Goal: Information Seeking & Learning: Learn about a topic

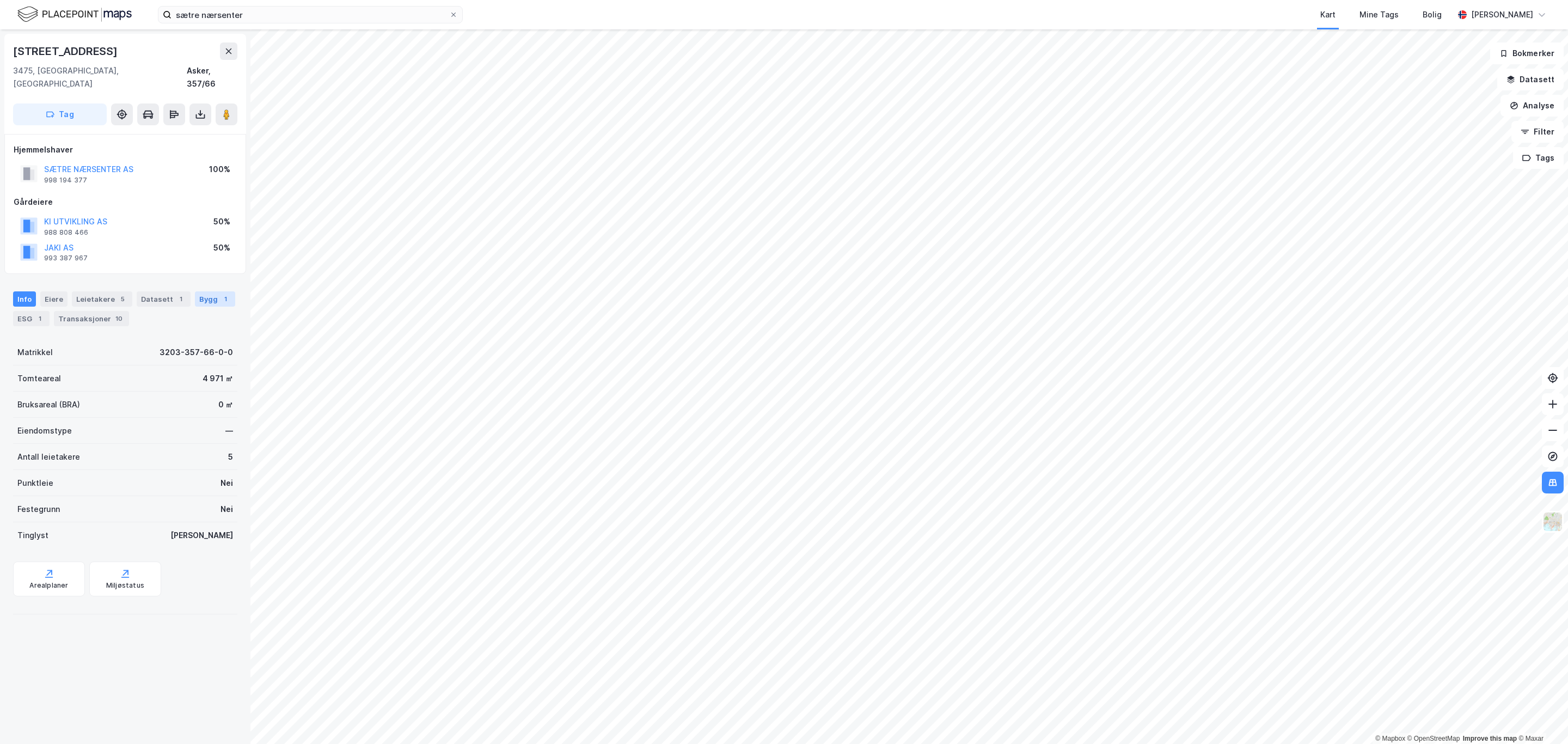
click at [195, 306] on div "Bygg 1" at bounding box center [215, 299] width 40 height 15
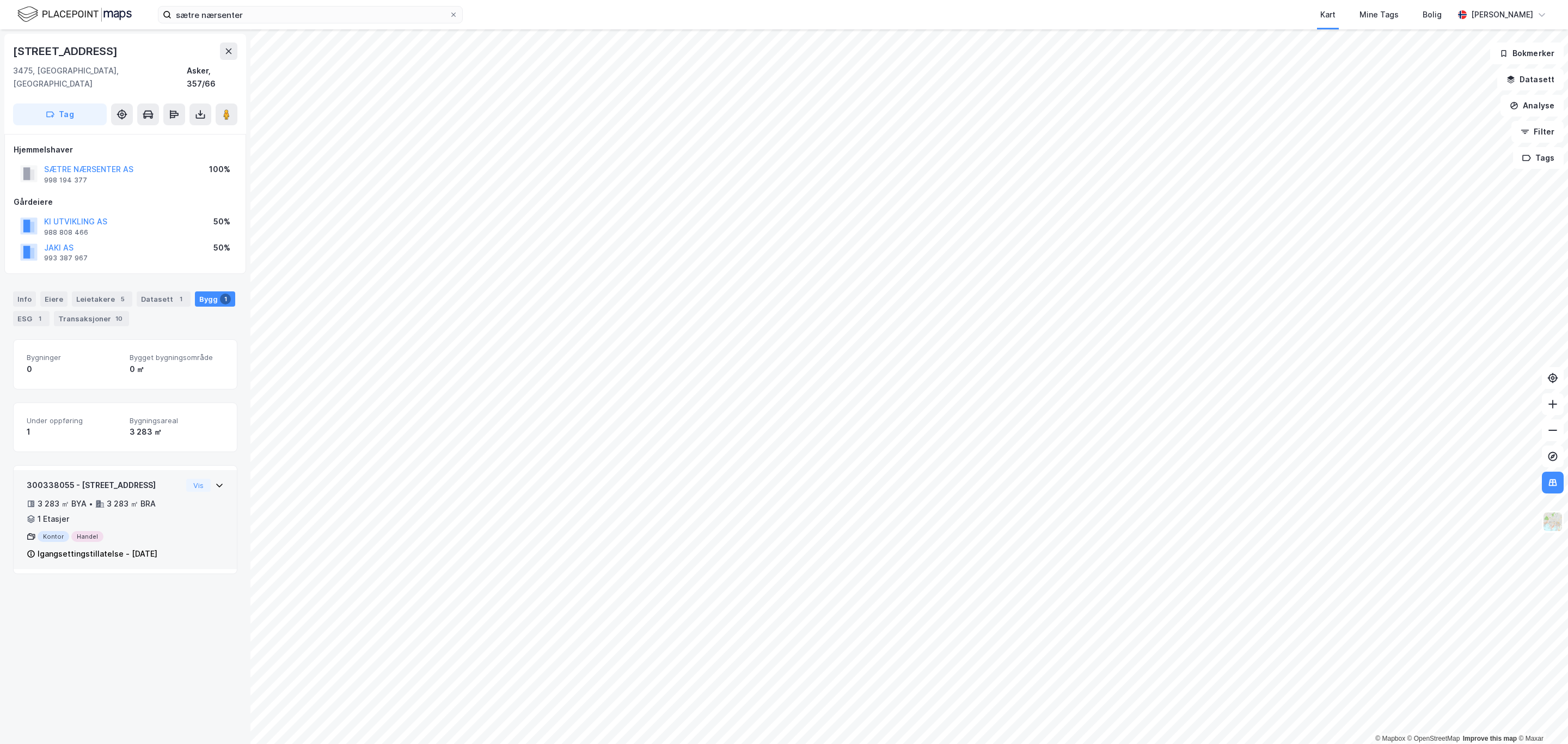
click at [117, 547] on div "Igangsettingstillatelse - [DATE]" at bounding box center [97, 553] width 120 height 13
click at [167, 531] on div "Kontor Handel" at bounding box center [104, 536] width 155 height 11
click at [25, 292] on div "Info" at bounding box center [24, 299] width 23 height 15
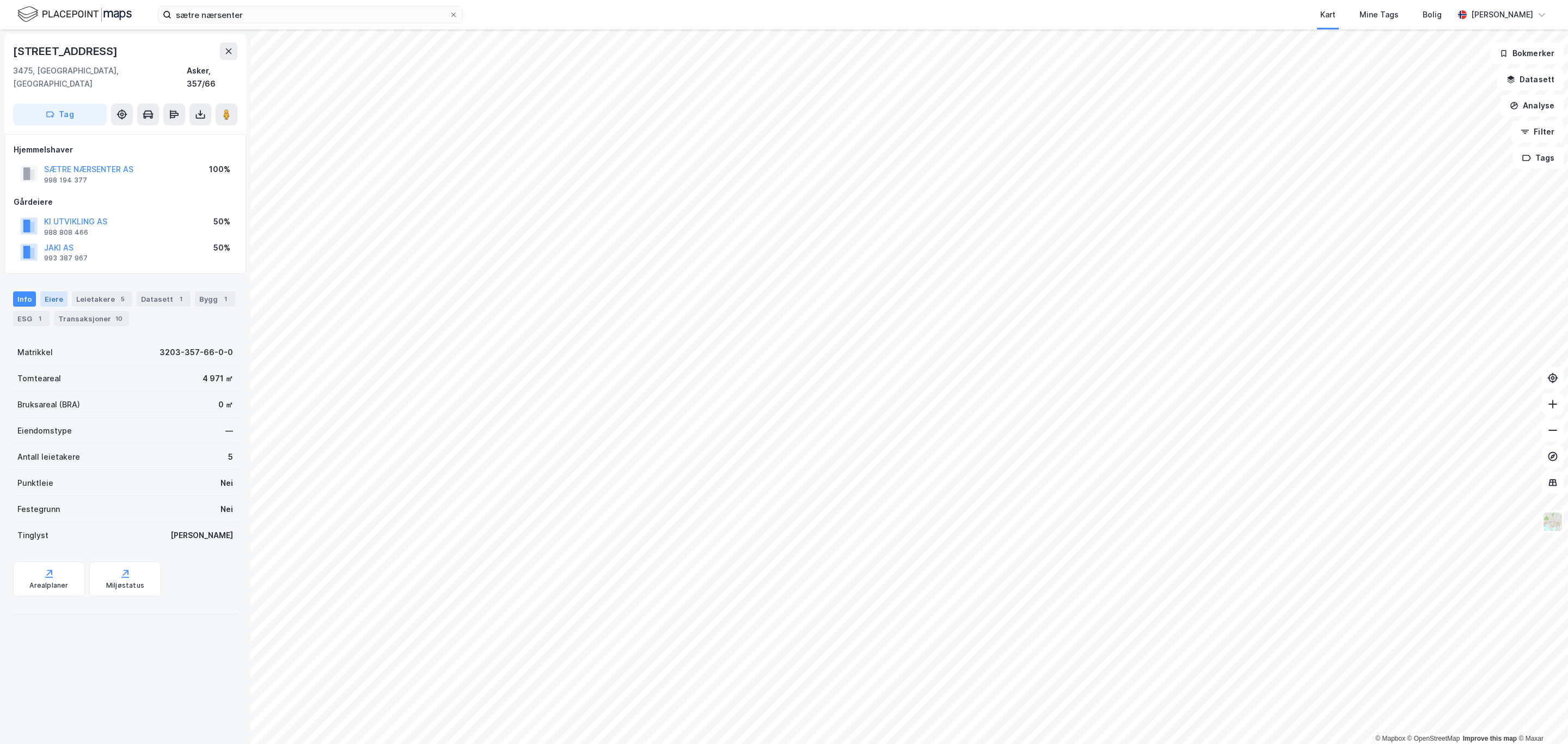
click at [47, 292] on div "Eiere" at bounding box center [54, 299] width 27 height 15
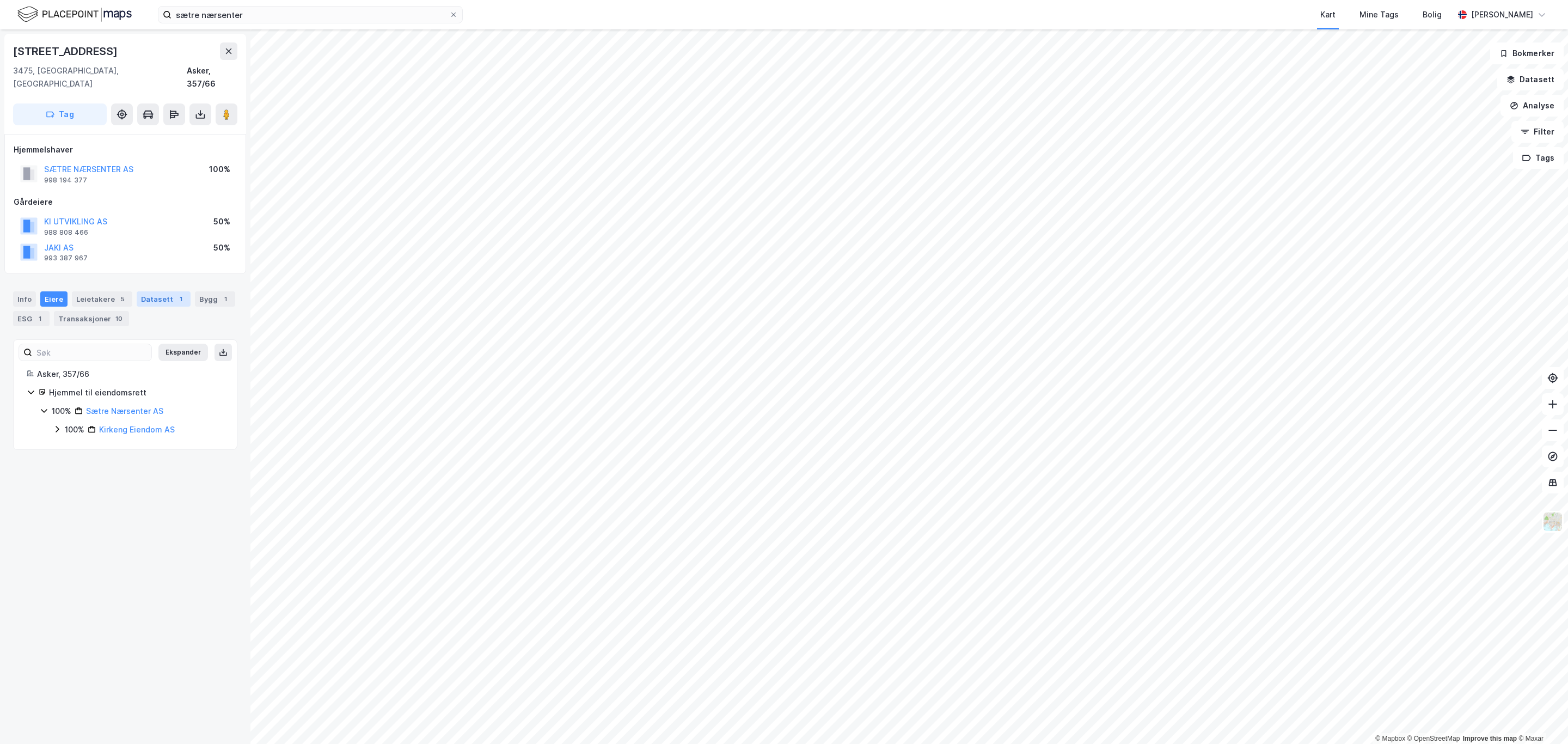
click at [154, 292] on div "Datasett 1" at bounding box center [164, 299] width 54 height 15
click at [136, 353] on div "Transaksjoner 2020 TRANSAKSJONER" at bounding box center [125, 362] width 223 height 44
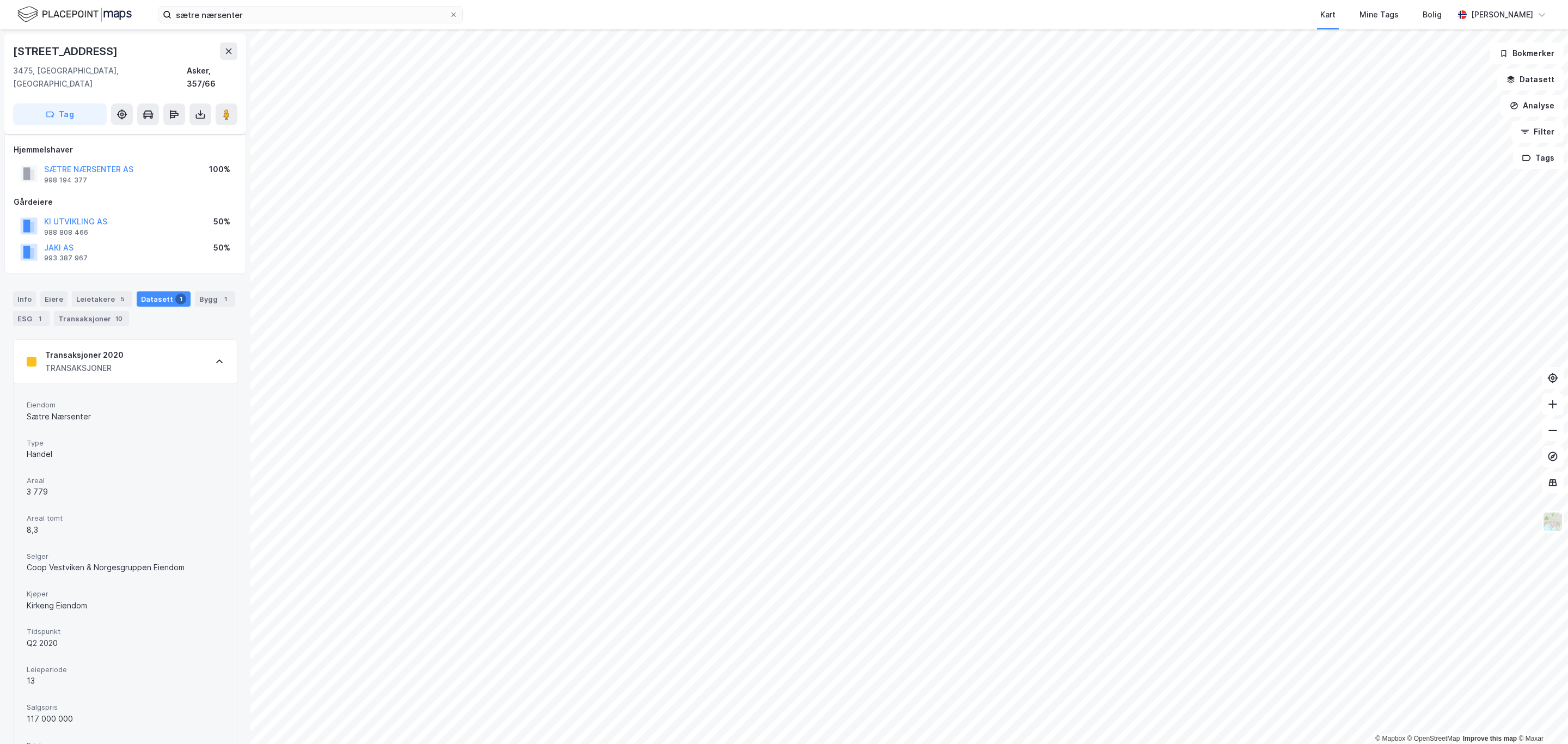
scroll to position [80, 0]
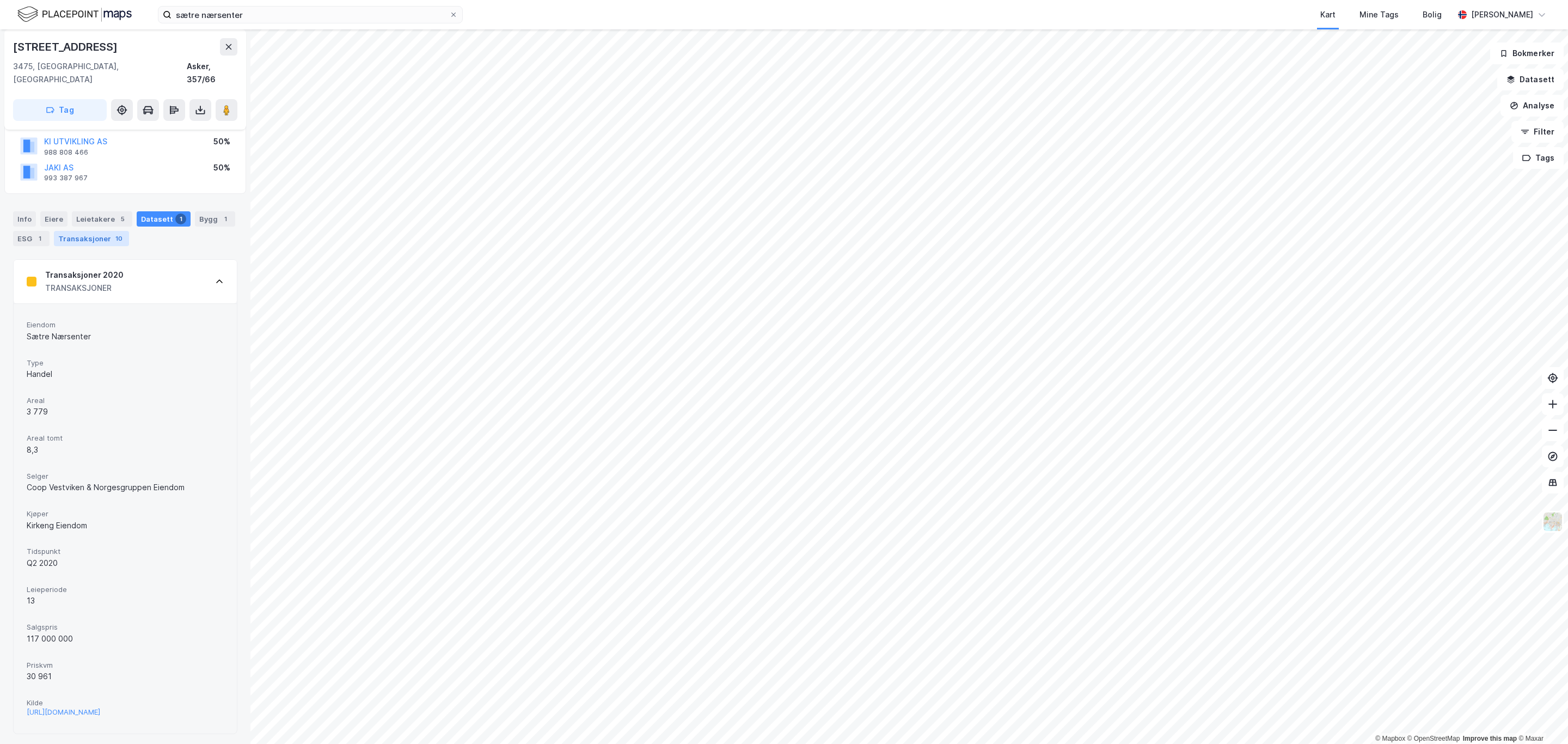
click at [127, 231] on div "Transaksjoner 10" at bounding box center [91, 238] width 75 height 15
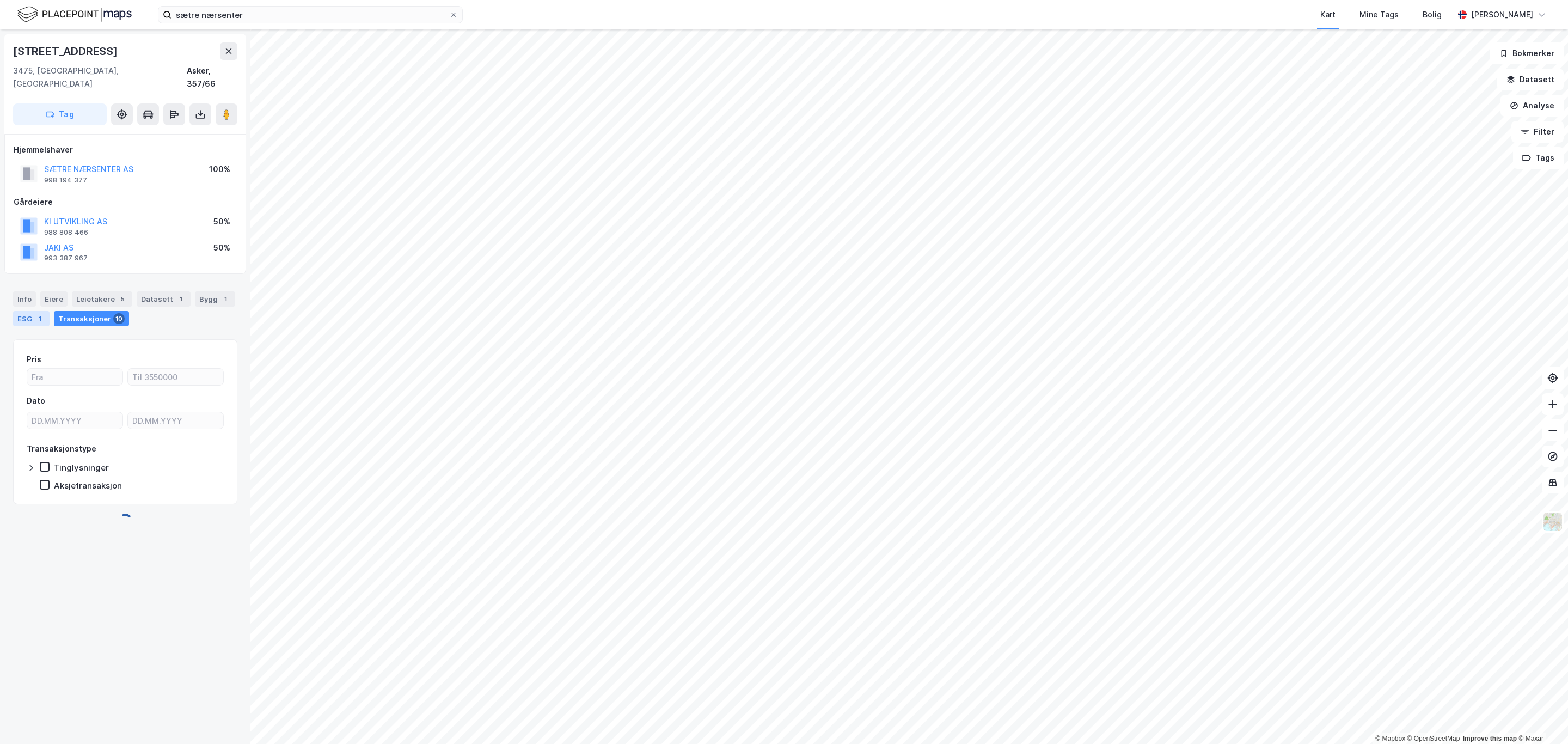
click at [49, 311] on div "ESG 1" at bounding box center [31, 318] width 37 height 15
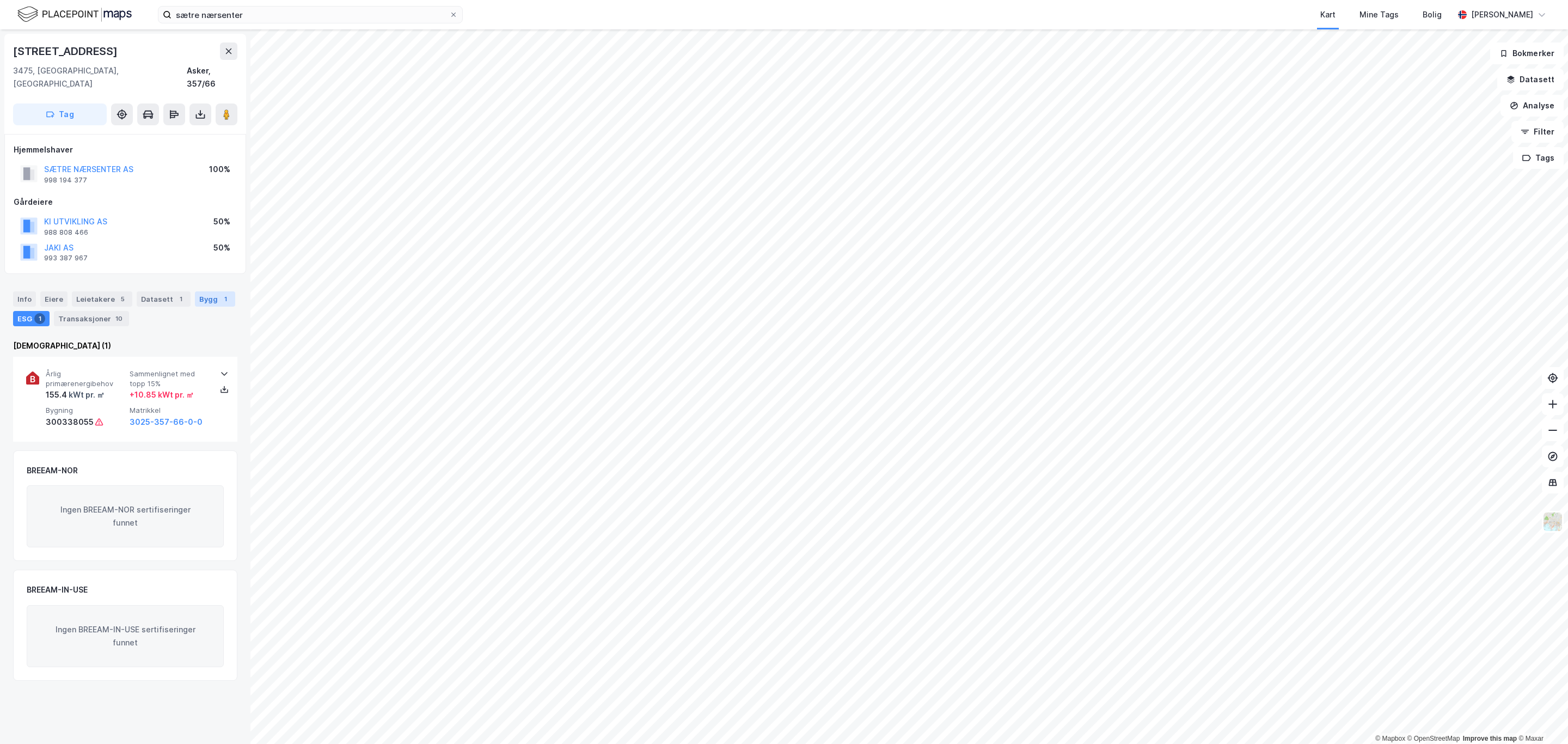
click at [195, 307] on div "Bygg 1" at bounding box center [215, 299] width 40 height 15
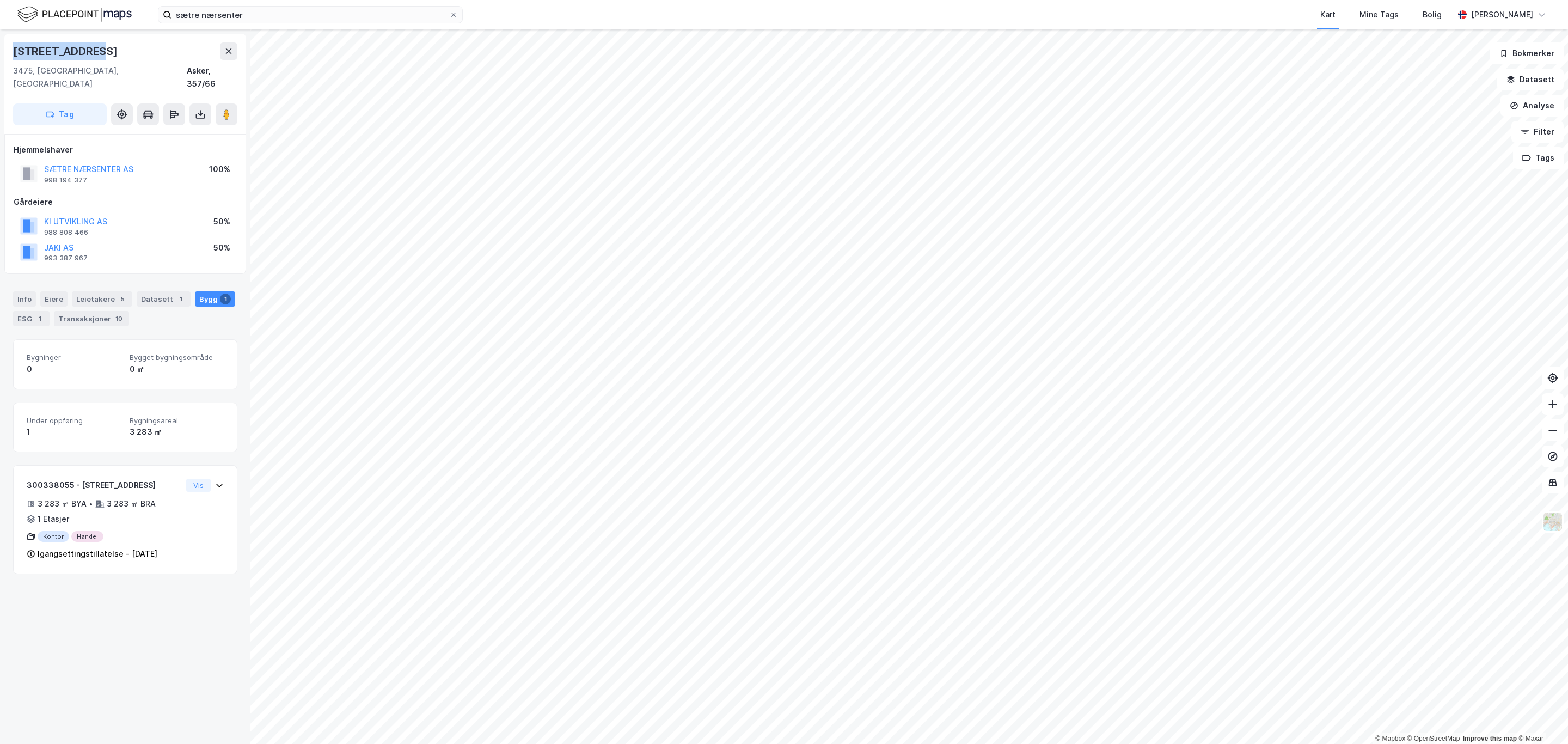
drag, startPoint x: 120, startPoint y: 41, endPoint x: 3, endPoint y: 44, distance: 117.0
click at [3, 44] on div "[STREET_ADDRESS], 357/66 Tag Hjemmelshaver SÆTRE NÆRSENTER AS 998 194 377 100% …" at bounding box center [125, 387] width 250 height 715
copy div "[STREET_ADDRESS]"
